Goal: Task Accomplishment & Management: Use online tool/utility

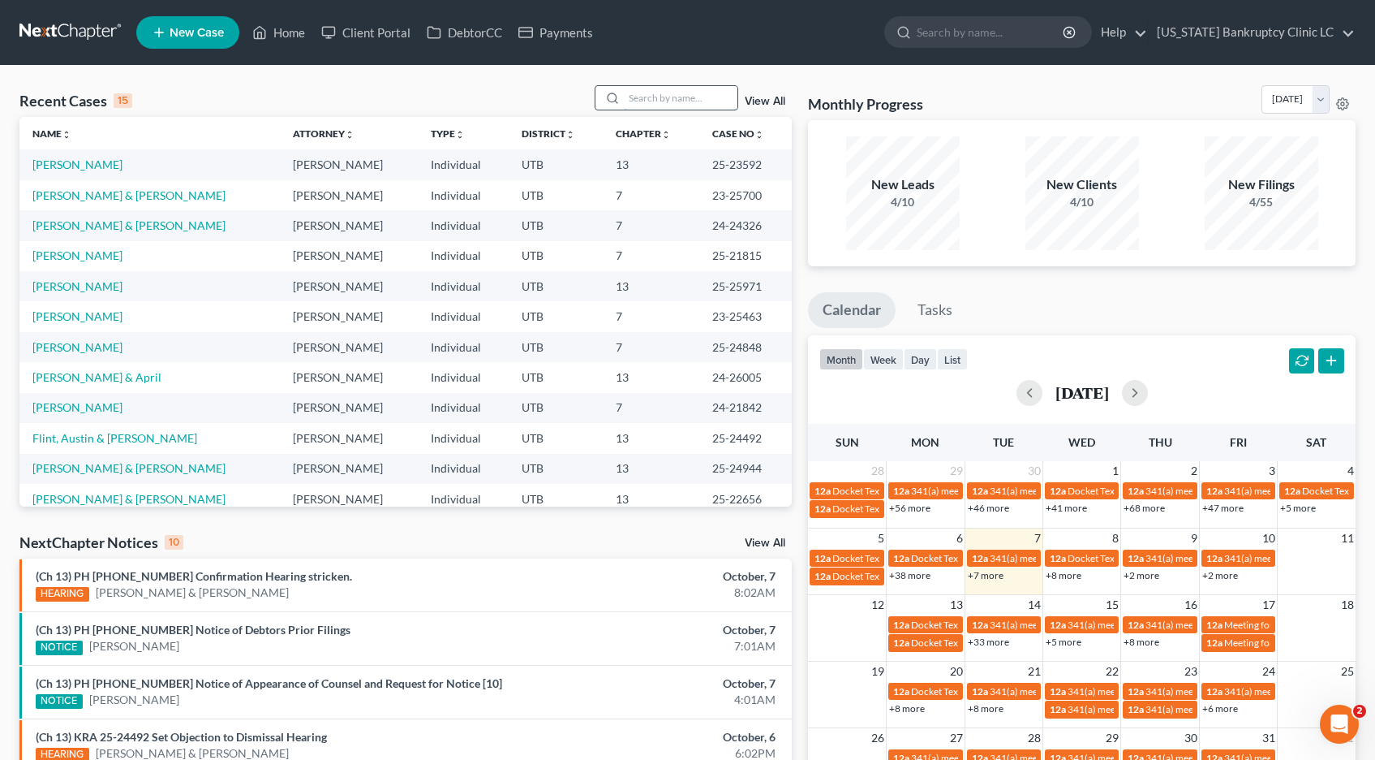
click at [652, 95] on input "search" at bounding box center [681, 98] width 114 height 24
type input "pehrson"
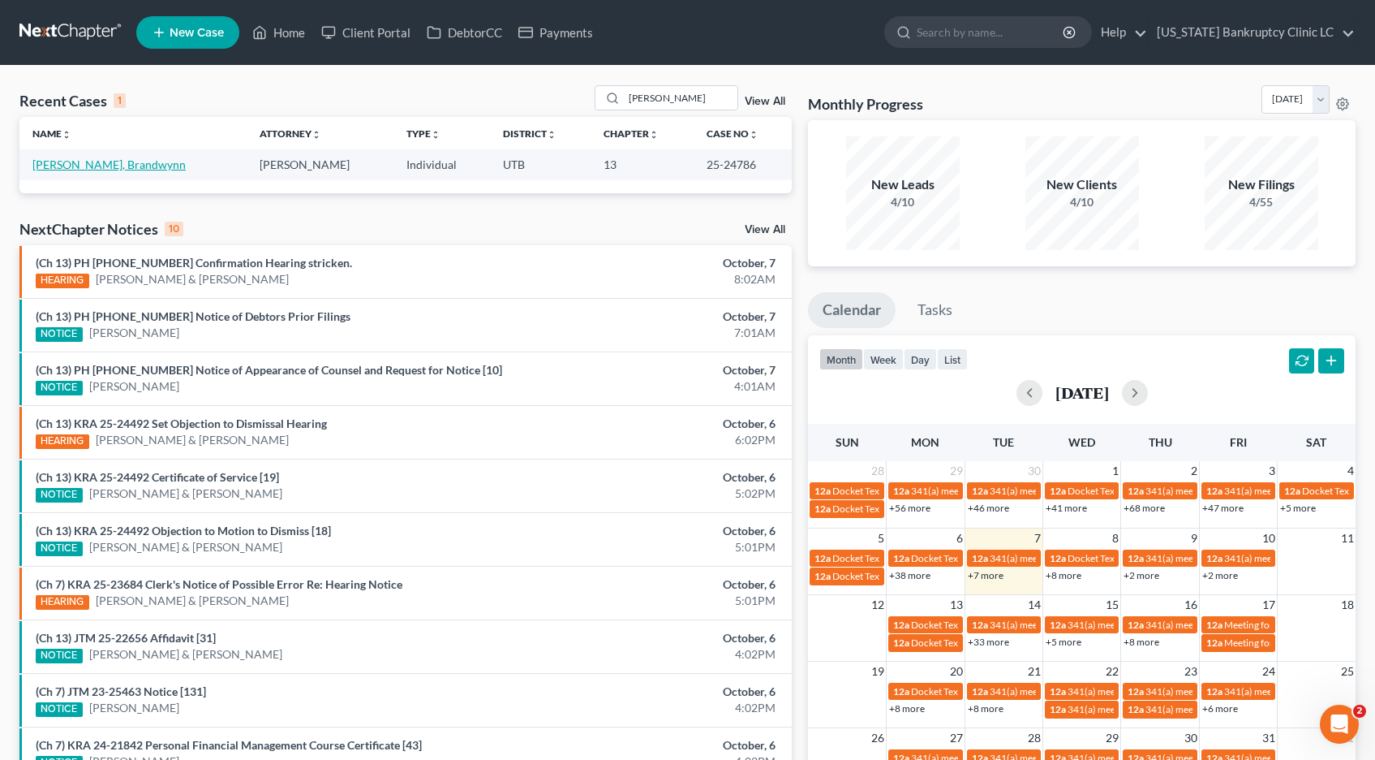
click at [118, 166] on link "[PERSON_NAME], Brandwynn" at bounding box center [108, 164] width 153 height 14
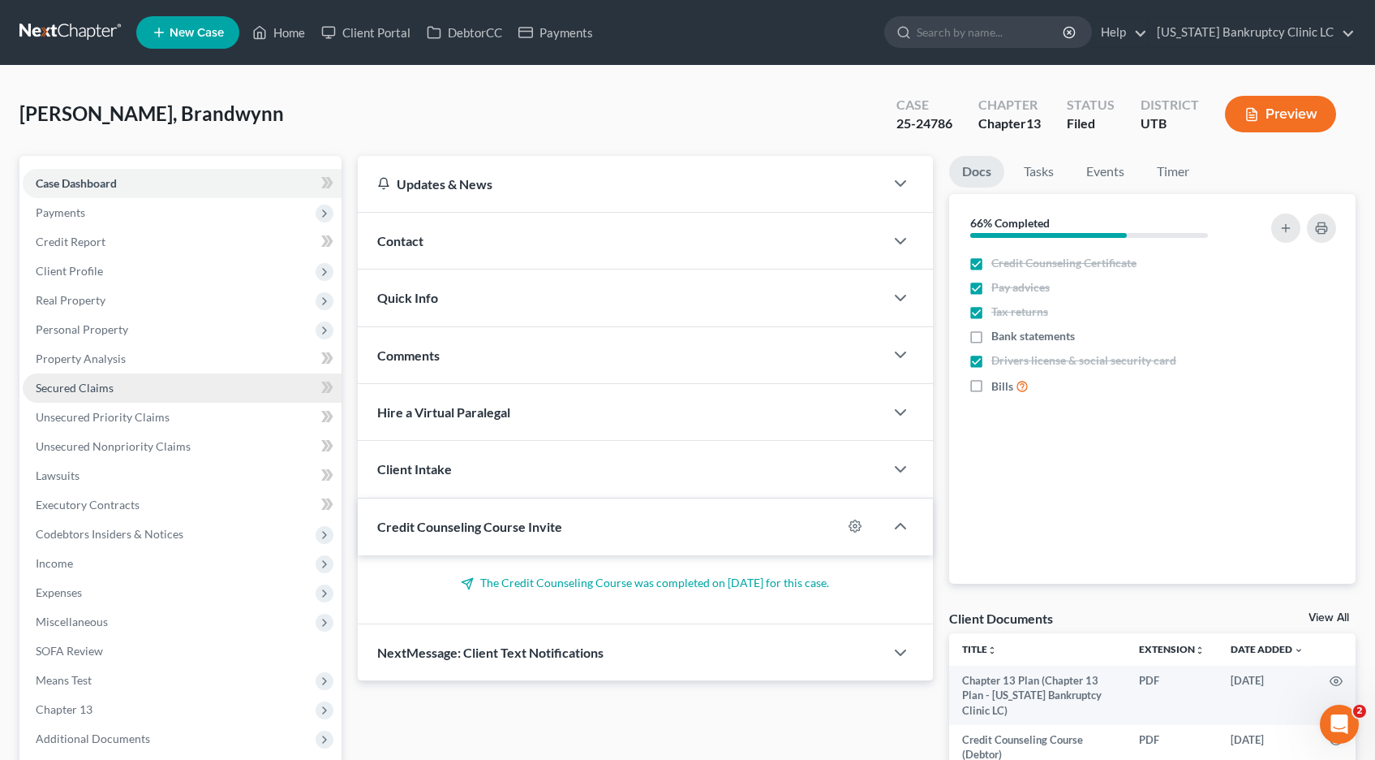
click at [98, 389] on span "Secured Claims" at bounding box center [75, 388] width 78 height 14
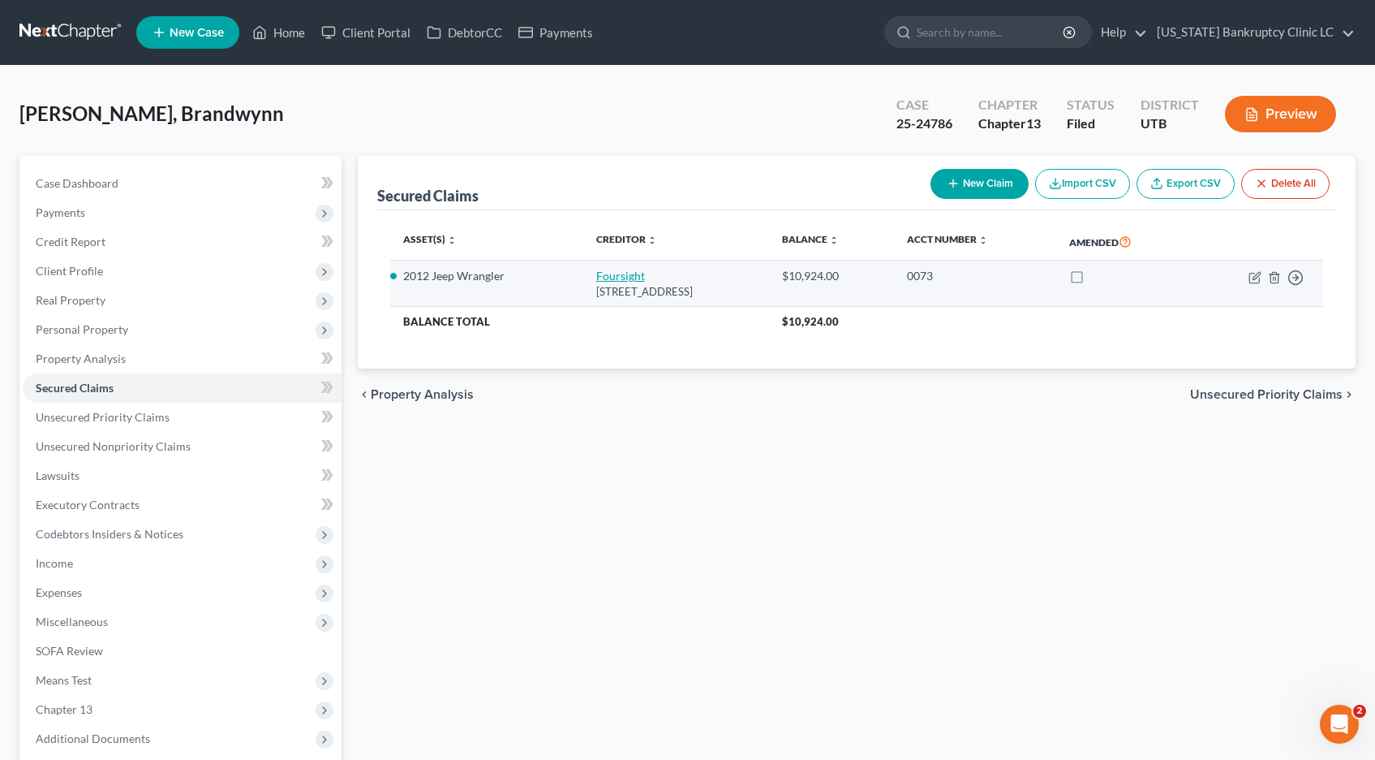
click at [597, 278] on link "Foursight" at bounding box center [620, 276] width 49 height 14
select select "15"
select select "0"
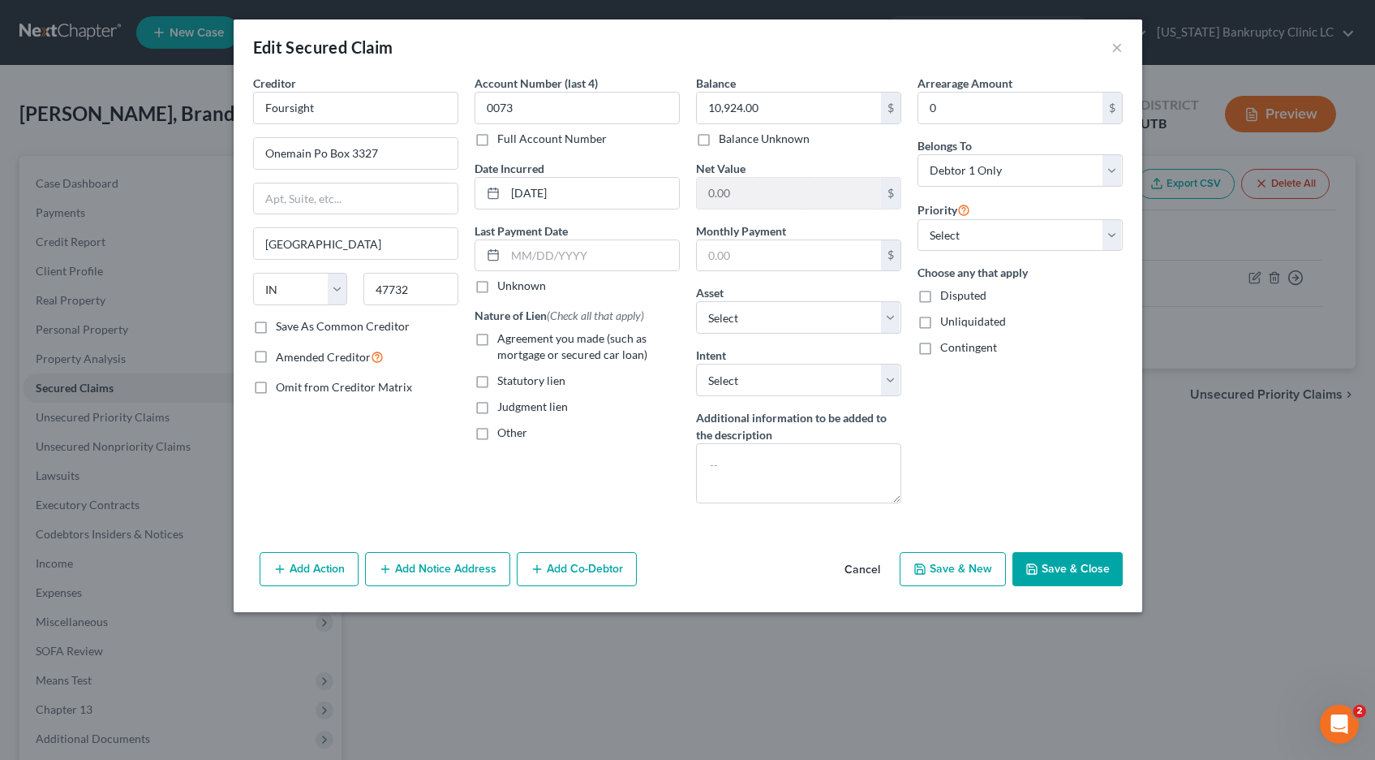
click at [497, 141] on label "Full Account Number" at bounding box center [552, 139] width 110 height 16
click at [504, 141] on input "Full Account Number" at bounding box center [509, 136] width 11 height 11
click at [527, 111] on input "0073" at bounding box center [577, 108] width 205 height 32
type input "0073 POC 14"
type input "11,028.06"
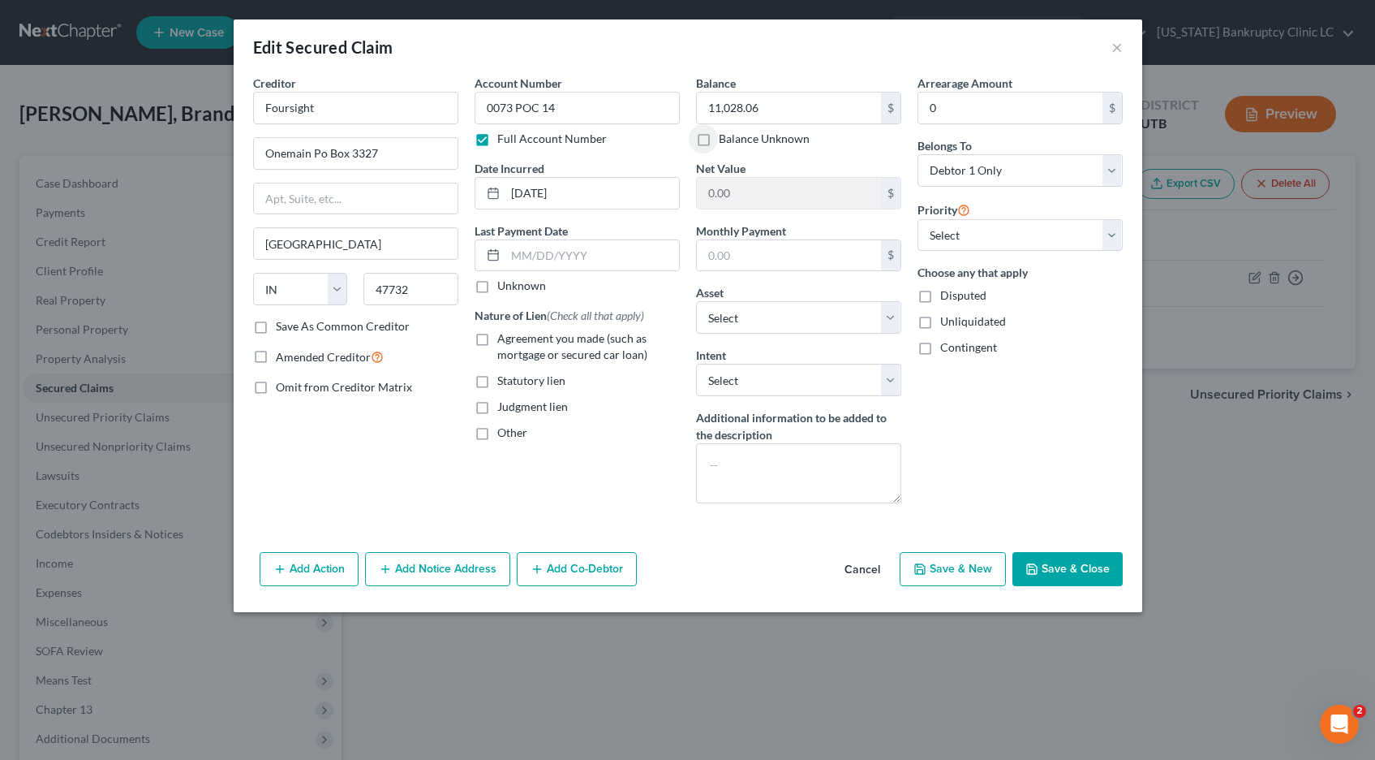
click at [1061, 574] on button "Save & Close" at bounding box center [1068, 569] width 110 height 34
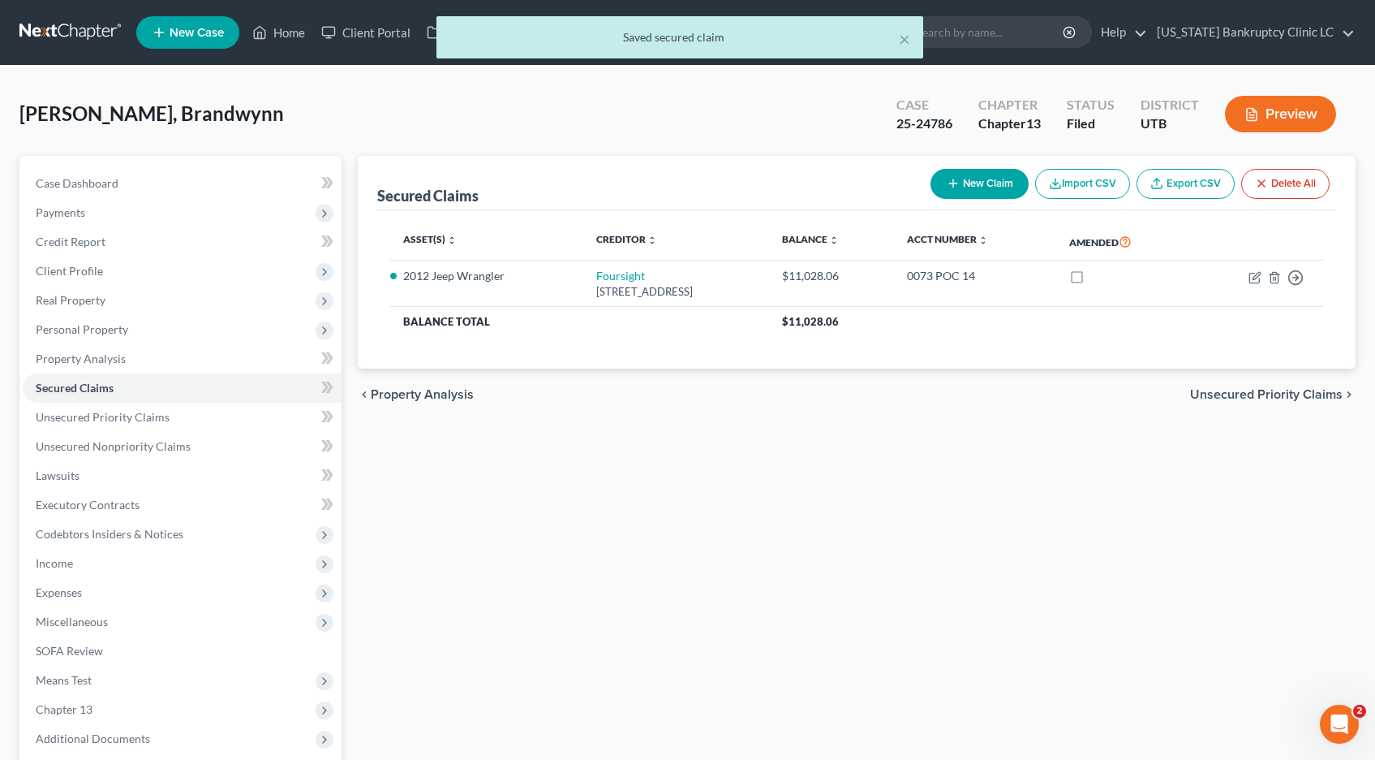
drag, startPoint x: 64, startPoint y: 32, endPoint x: 70, endPoint y: 41, distance: 10.6
click at [64, 32] on div "× Saved secured claim" at bounding box center [679, 41] width 1375 height 50
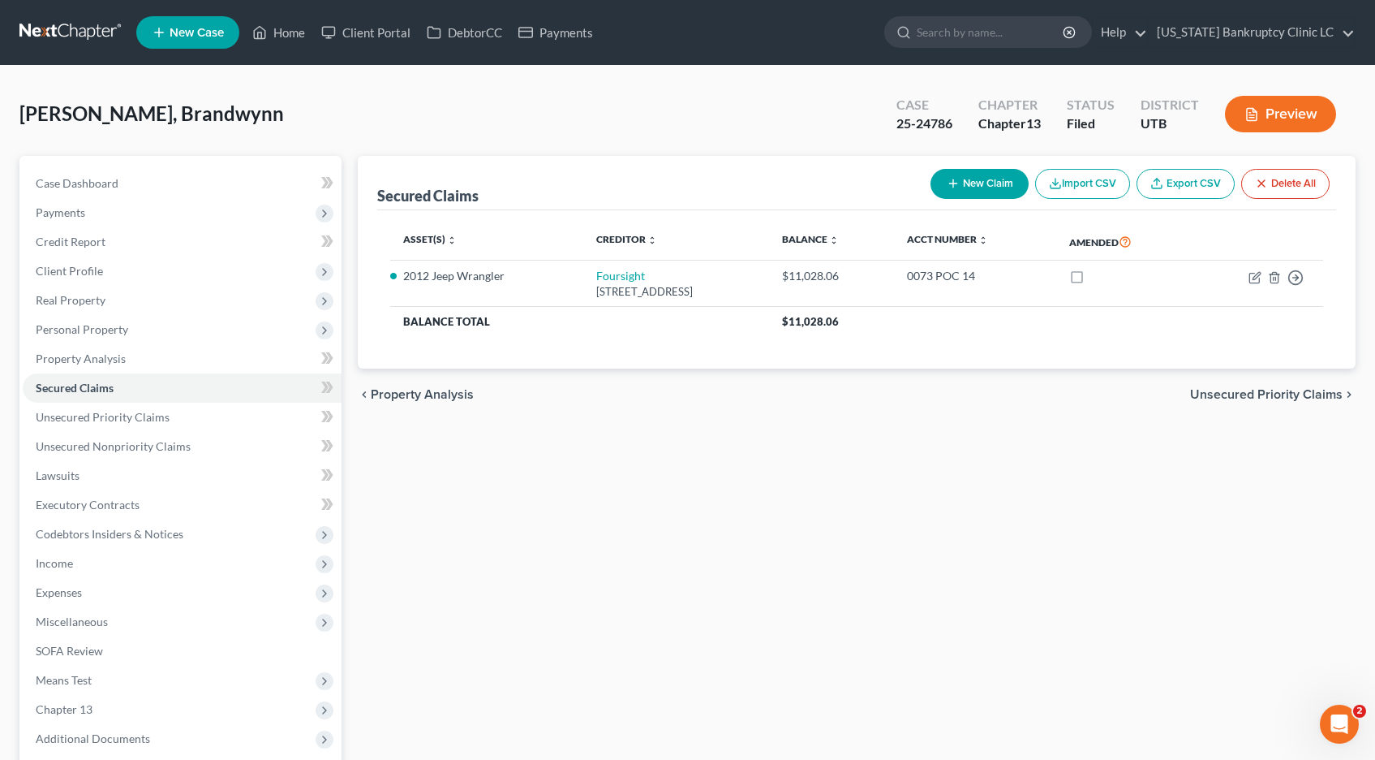
click at [49, 34] on link at bounding box center [71, 32] width 104 height 29
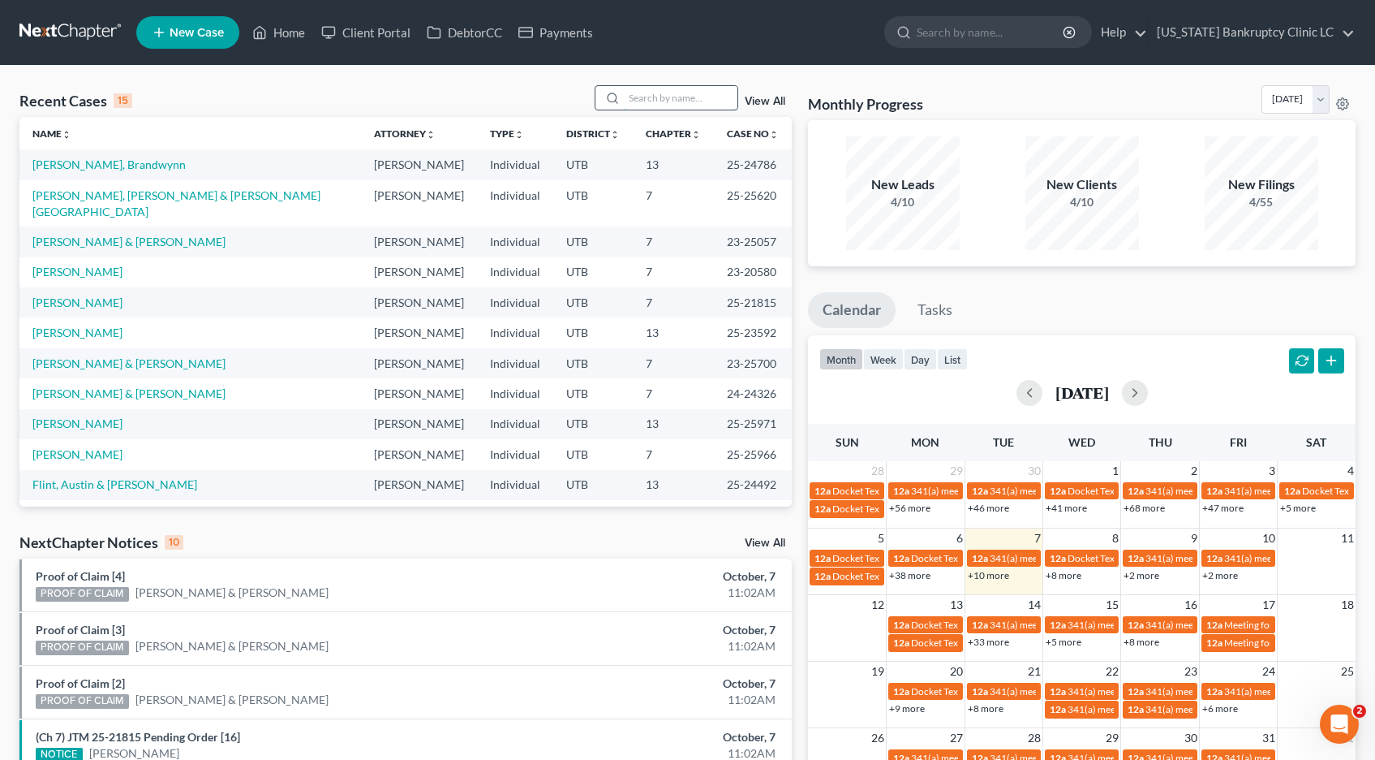
click at [657, 97] on input "search" at bounding box center [681, 98] width 114 height 24
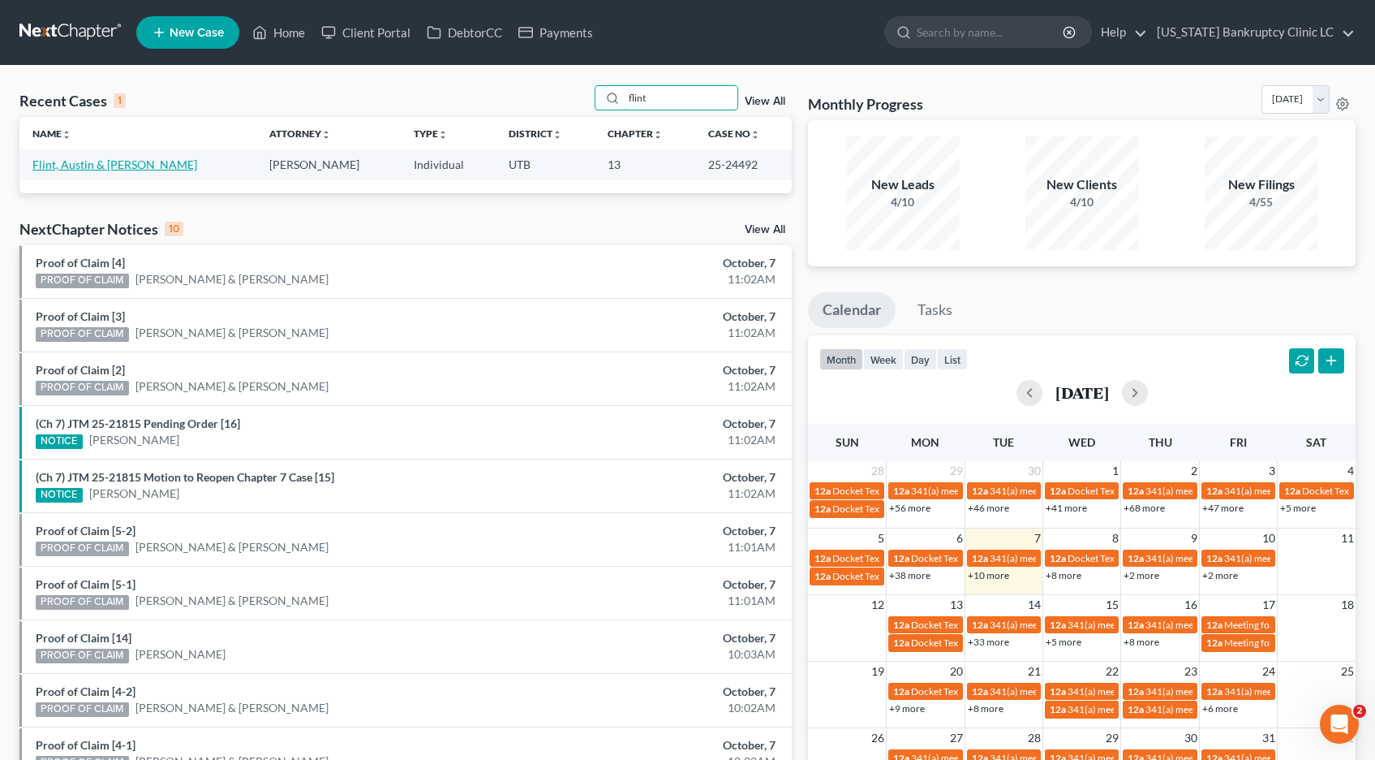
type input "flint"
click at [97, 165] on link "Flint, Austin & [PERSON_NAME]" at bounding box center [114, 164] width 165 height 14
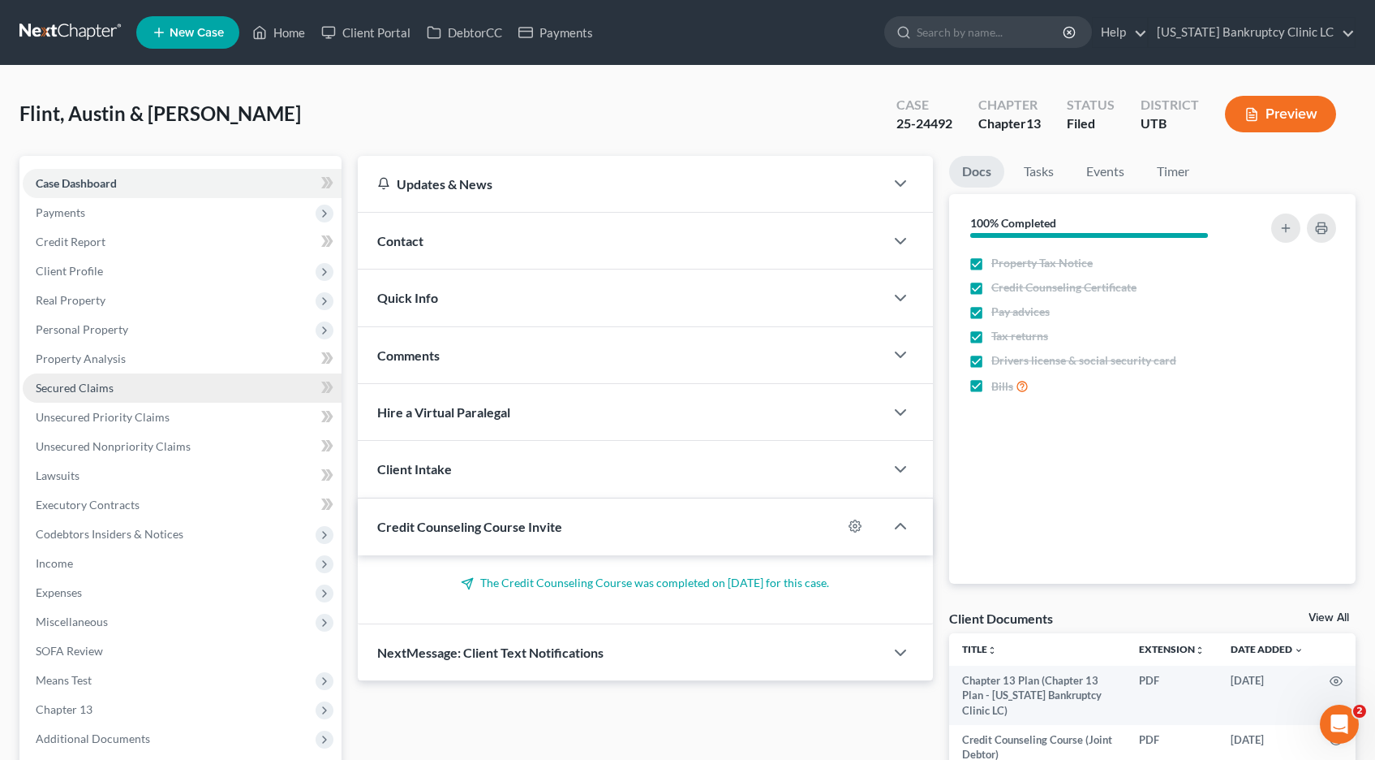
click at [75, 385] on span "Secured Claims" at bounding box center [75, 388] width 78 height 14
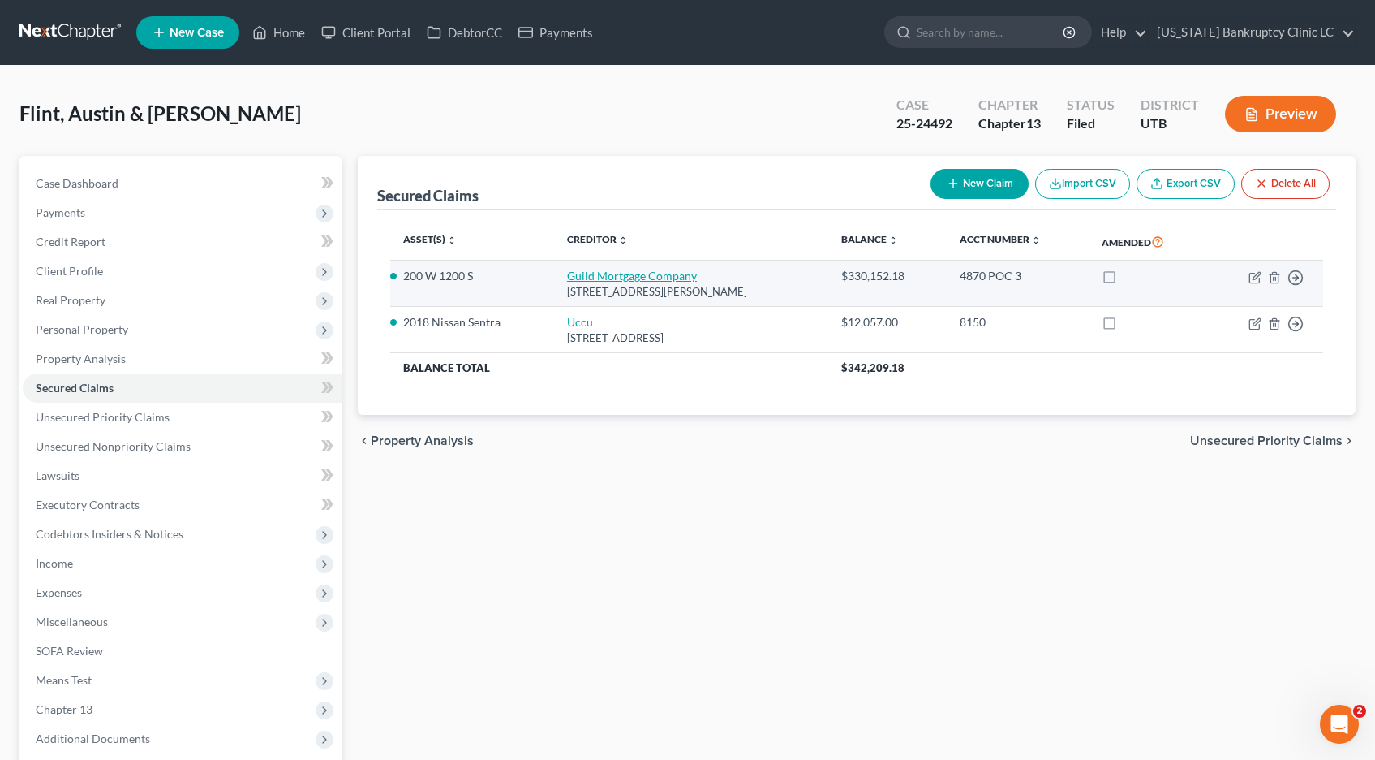
click at [591, 278] on link "Guild Mortgage Company" at bounding box center [632, 276] width 130 height 14
select select "4"
select select "2"
select select "0"
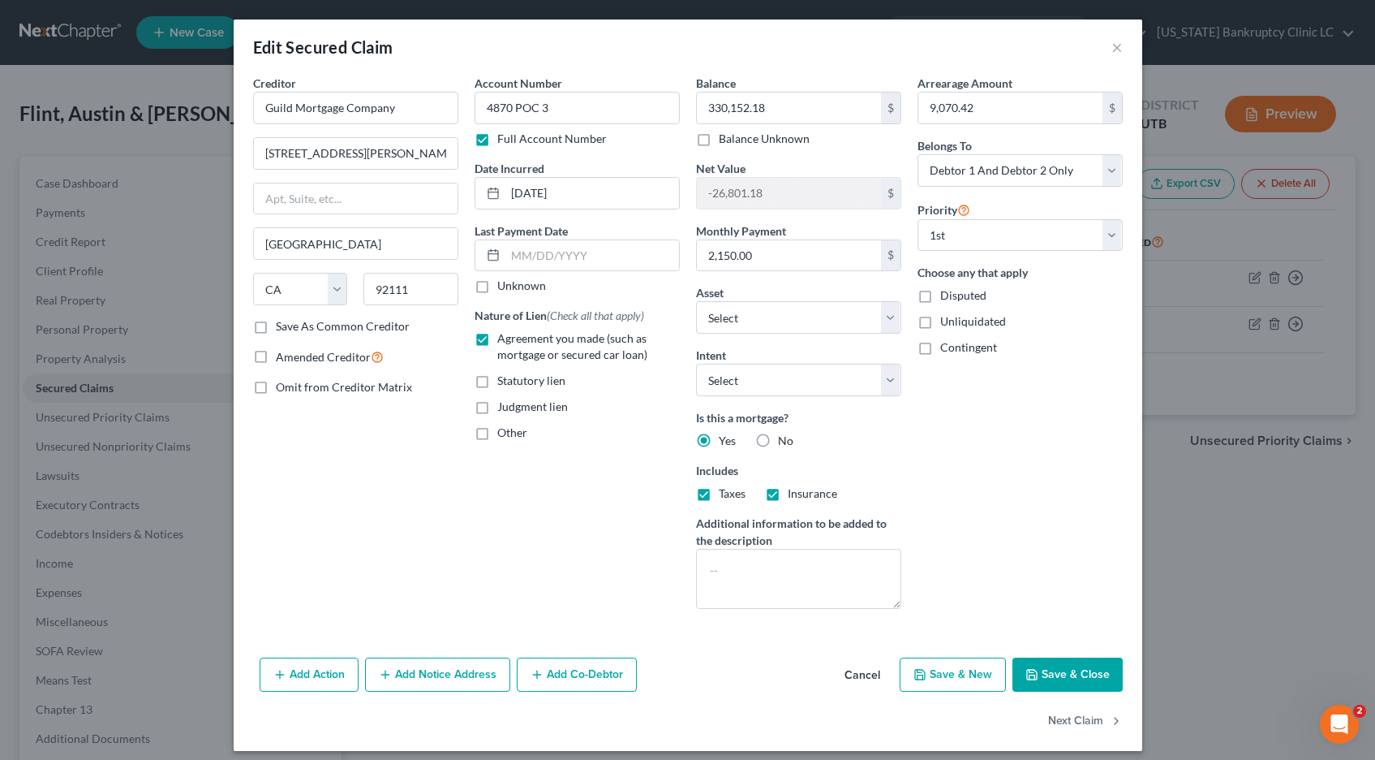
click at [1058, 678] on button "Save & Close" at bounding box center [1068, 674] width 110 height 34
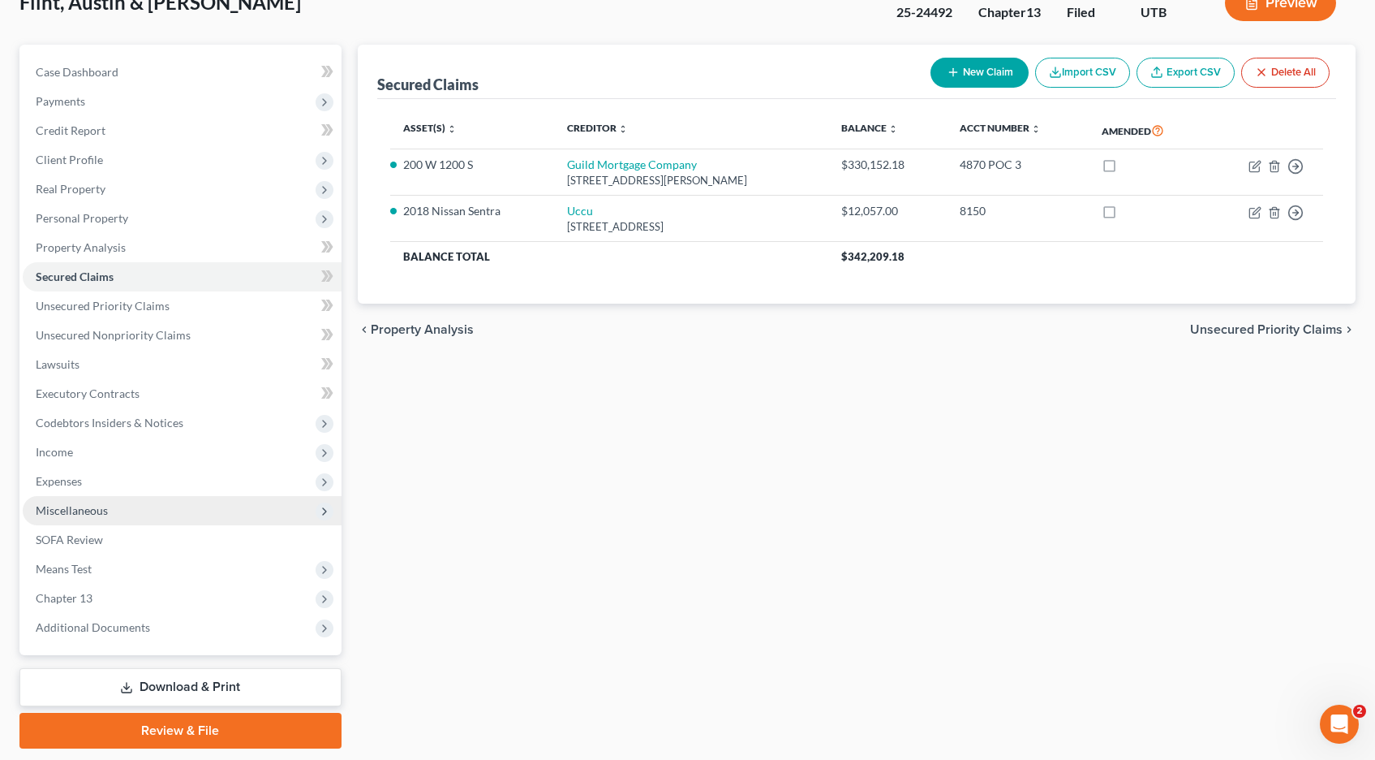
scroll to position [161, 0]
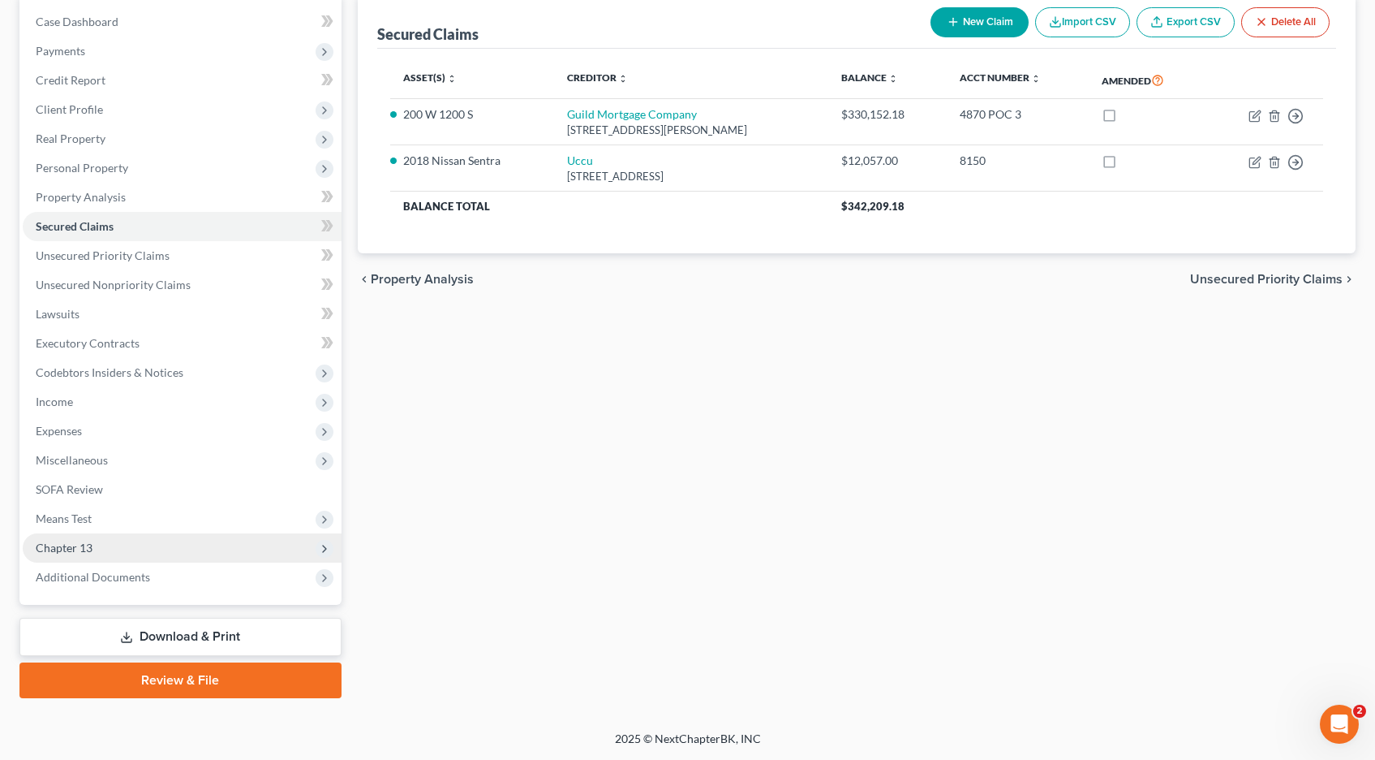
click at [67, 546] on span "Chapter 13" at bounding box center [64, 547] width 57 height 14
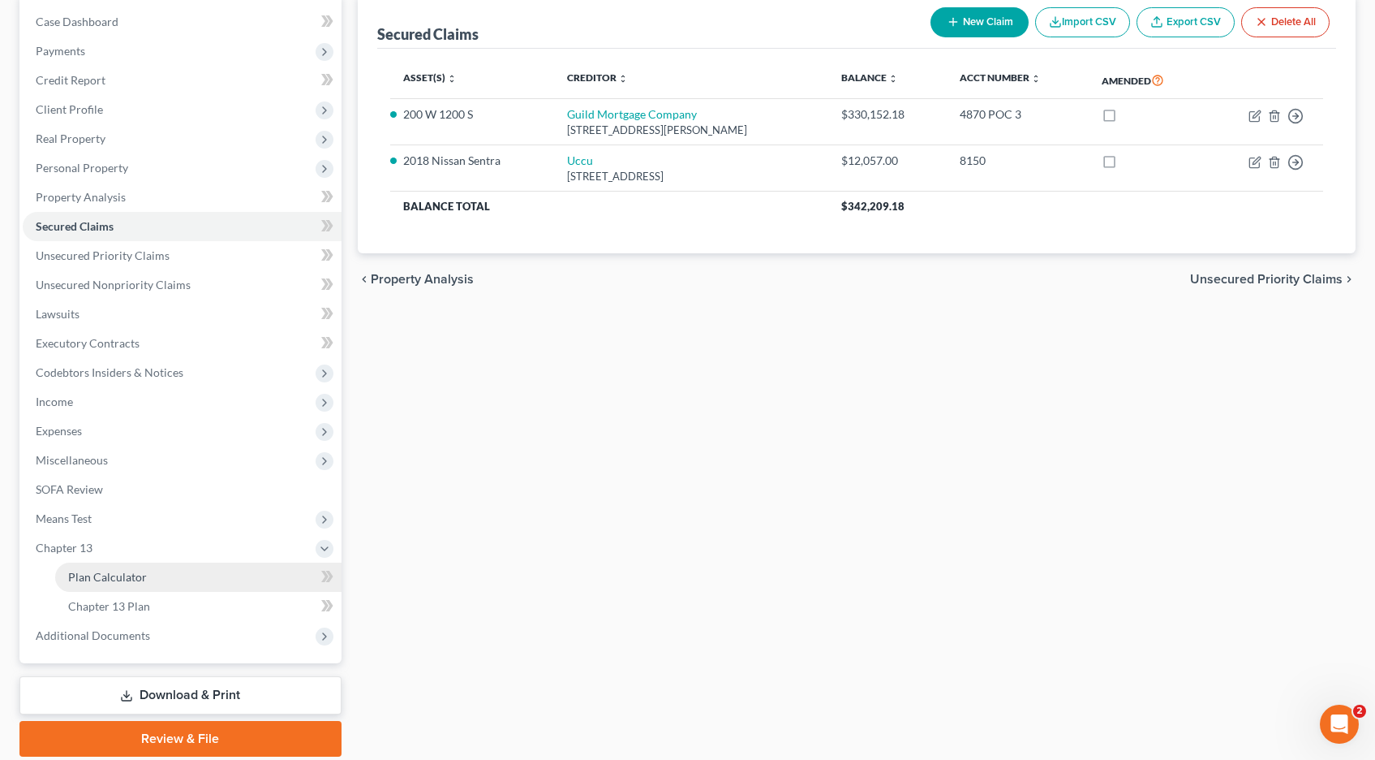
click at [93, 571] on span "Plan Calculator" at bounding box center [107, 577] width 79 height 14
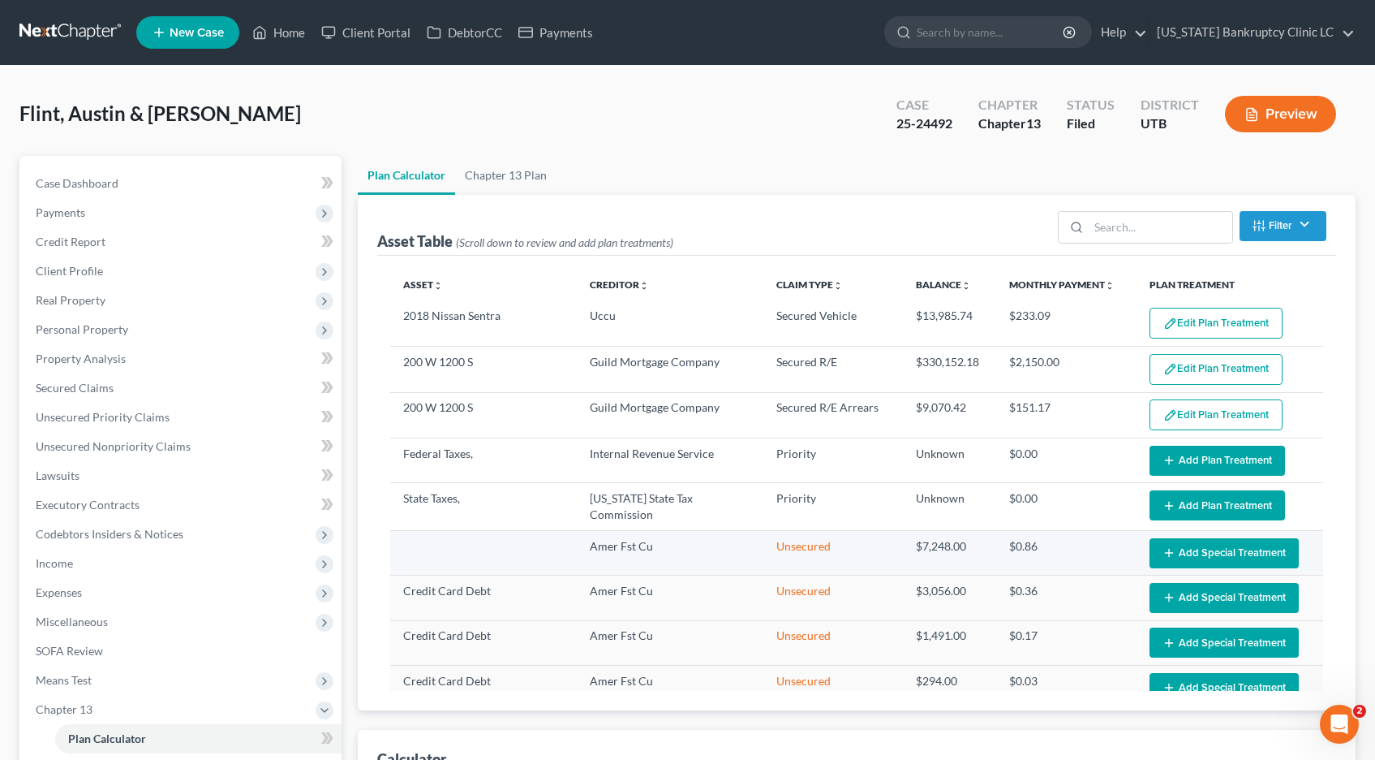
select select "59"
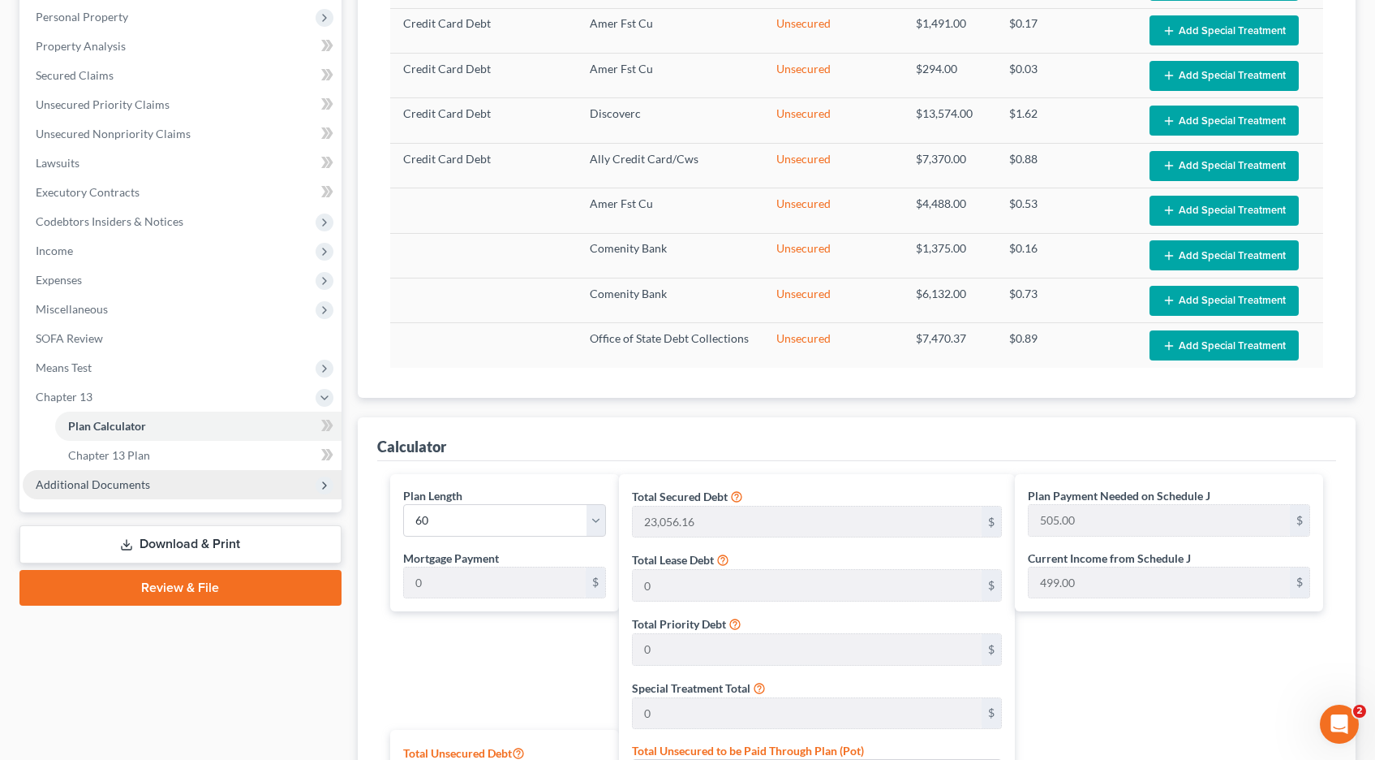
scroll to position [308, 0]
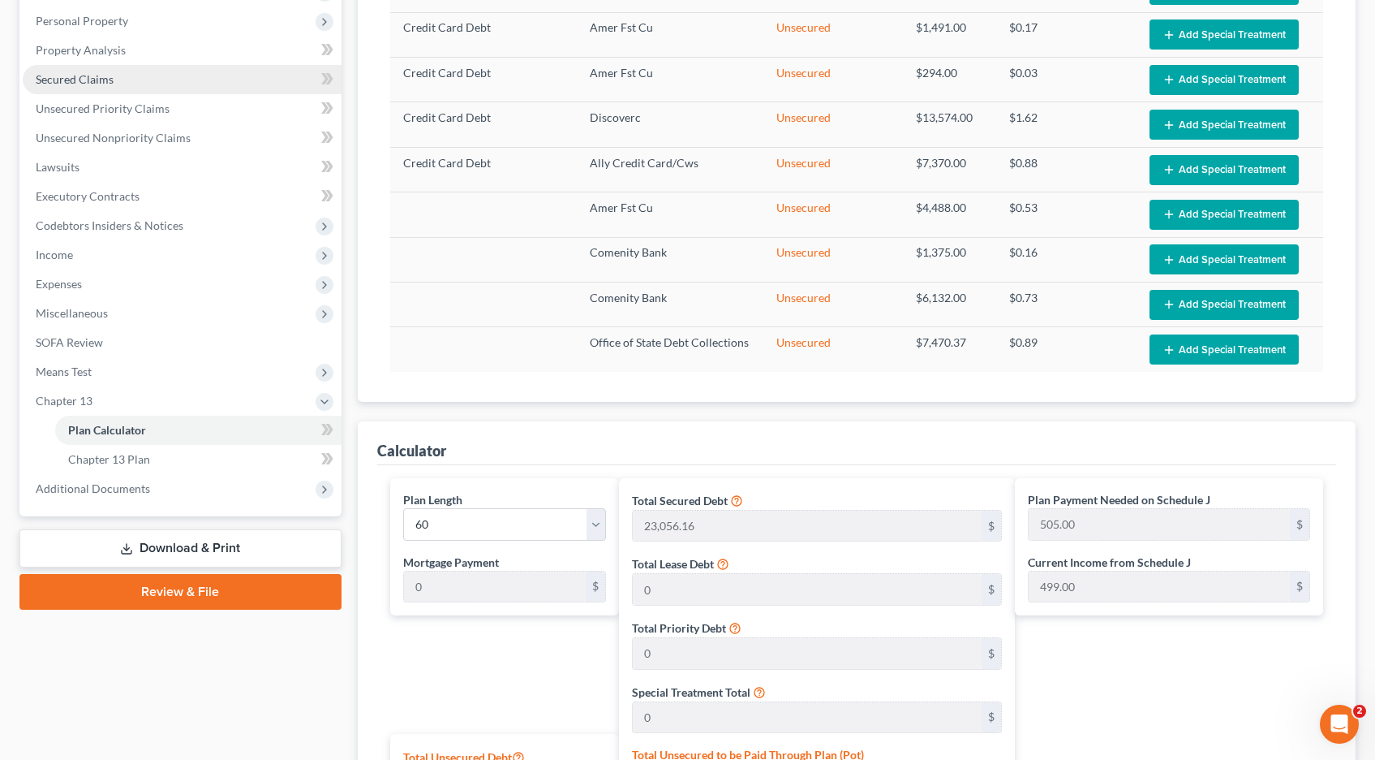
click at [101, 79] on span "Secured Claims" at bounding box center [75, 79] width 78 height 14
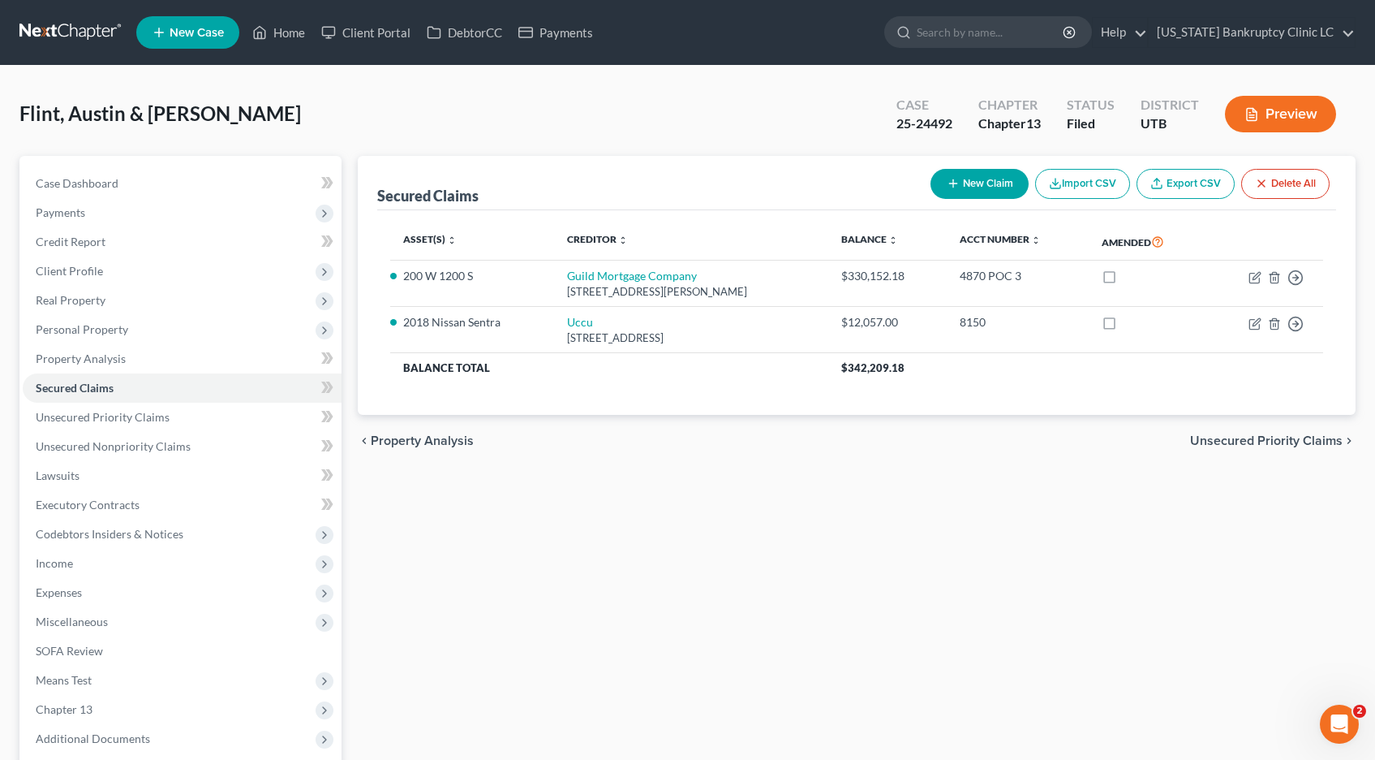
click at [76, 32] on link at bounding box center [71, 32] width 104 height 29
